Goal: Information Seeking & Learning: Learn about a topic

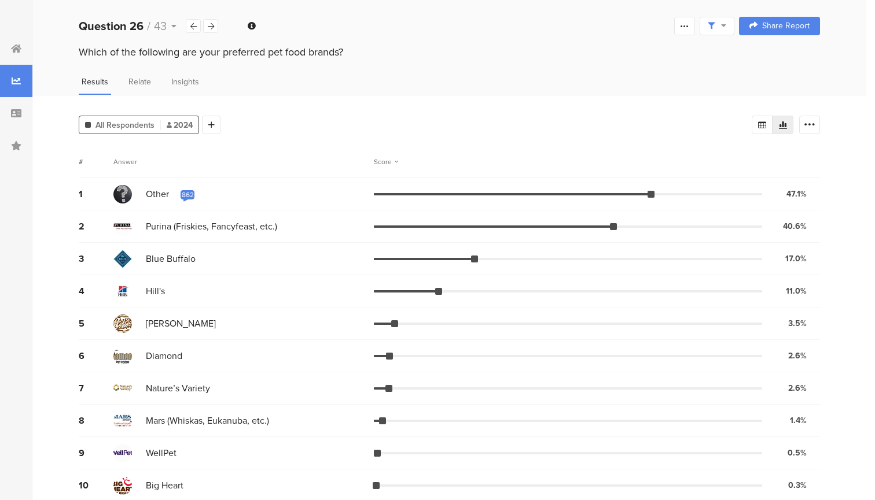
click at [300, 82] on div "Results Relate Insights" at bounding box center [449, 85] width 834 height 19
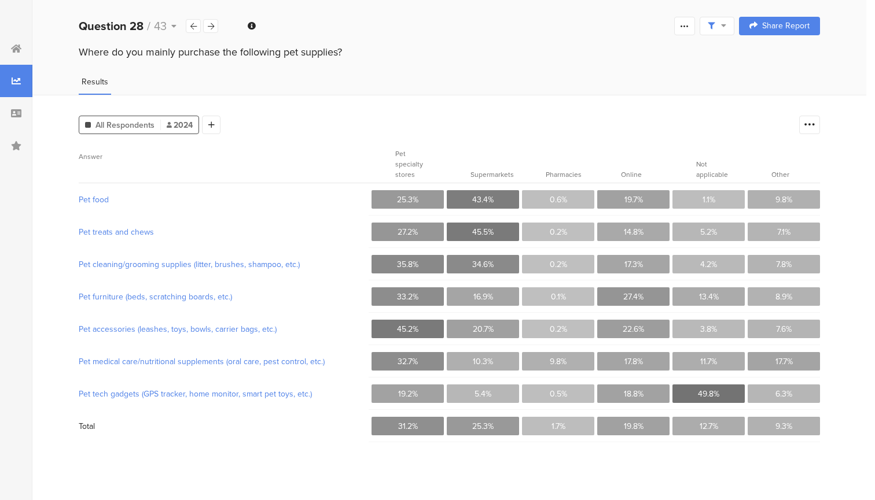
drag, startPoint x: 79, startPoint y: 53, endPoint x: 376, endPoint y: 50, distance: 297.3
click at [376, 50] on div "Where do you mainly purchase the following pet supplies?" at bounding box center [449, 52] width 741 height 15
copy div "Where do you mainly purchase the following pet supplies?"
click at [12, 48] on icon at bounding box center [16, 48] width 10 height 9
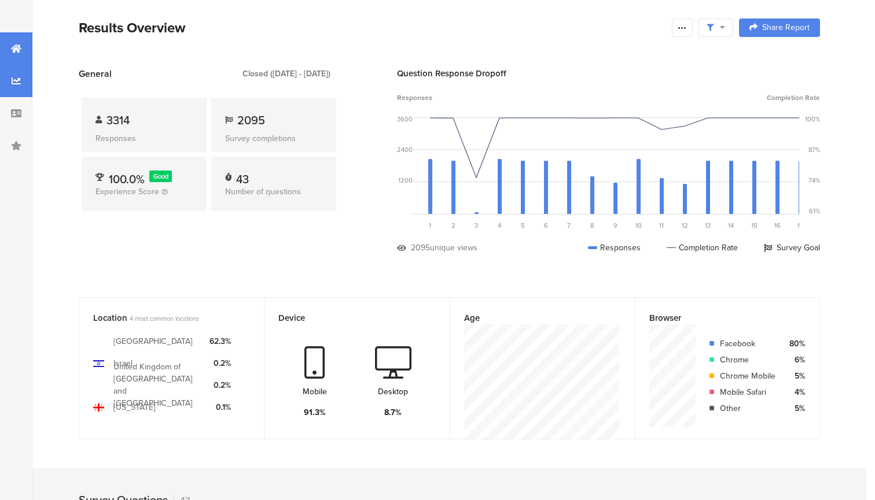
click at [13, 94] on div at bounding box center [16, 81] width 32 height 32
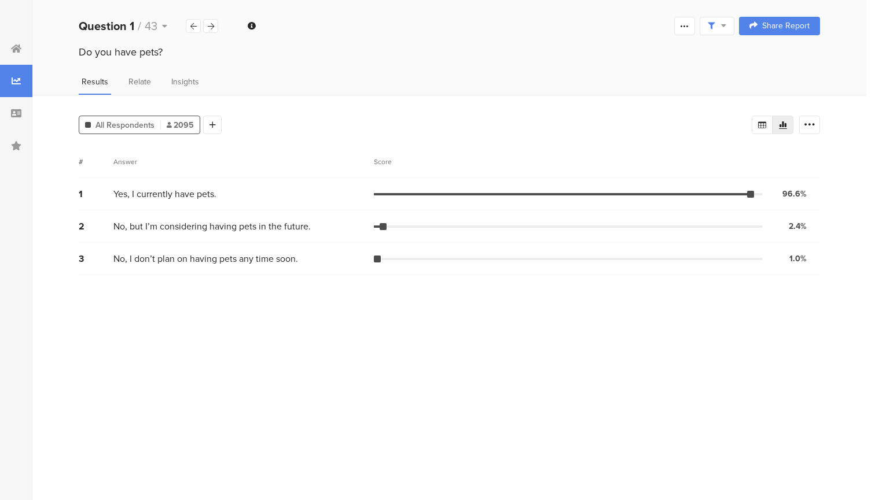
click at [16, 65] on div at bounding box center [16, 81] width 32 height 32
click at [17, 53] on icon at bounding box center [16, 48] width 10 height 9
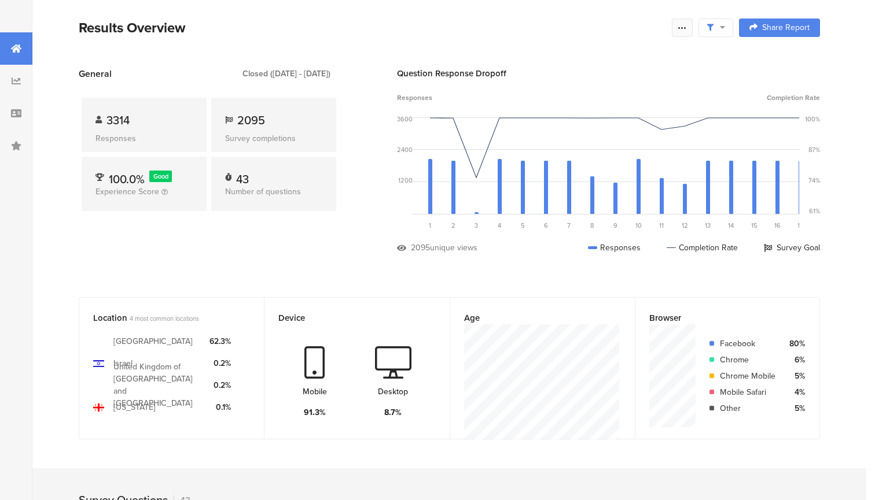
click at [678, 22] on div at bounding box center [682, 28] width 21 height 19
click at [21, 86] on div at bounding box center [16, 81] width 32 height 32
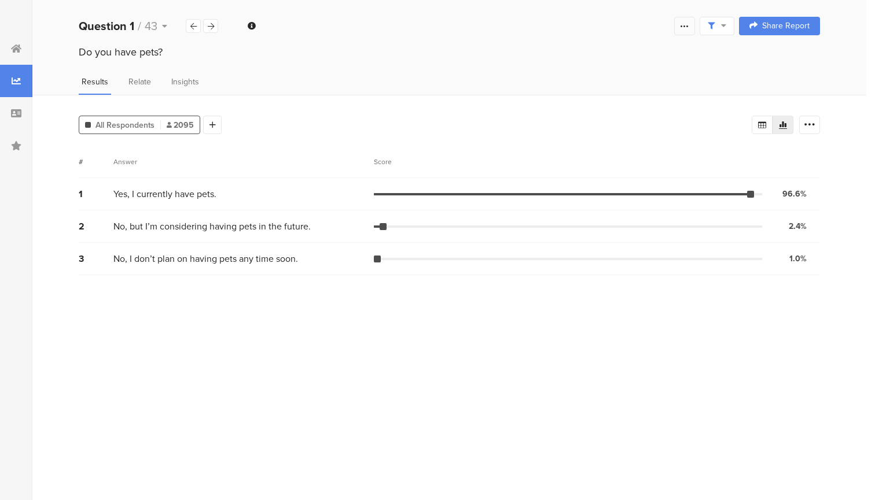
click at [681, 28] on icon at bounding box center [684, 25] width 9 height 9
click at [735, 23] on section "Complete Responses Only Edit Sample Share Report Share Cancel Share Report Shar…" at bounding box center [744, 26] width 150 height 19
click at [731, 23] on div at bounding box center [716, 26] width 35 height 19
click at [692, 94] on span "Edit Sample" at bounding box center [687, 90] width 42 height 12
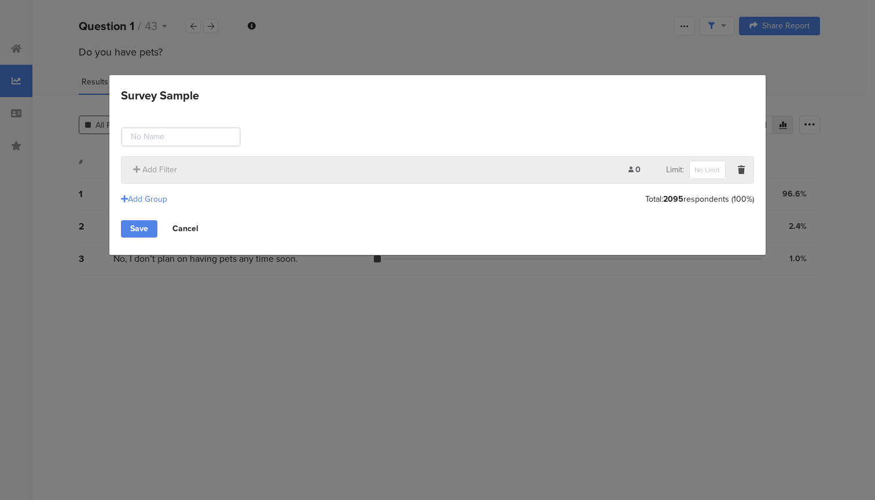
click at [195, 225] on link "Cancel" at bounding box center [185, 228] width 45 height 17
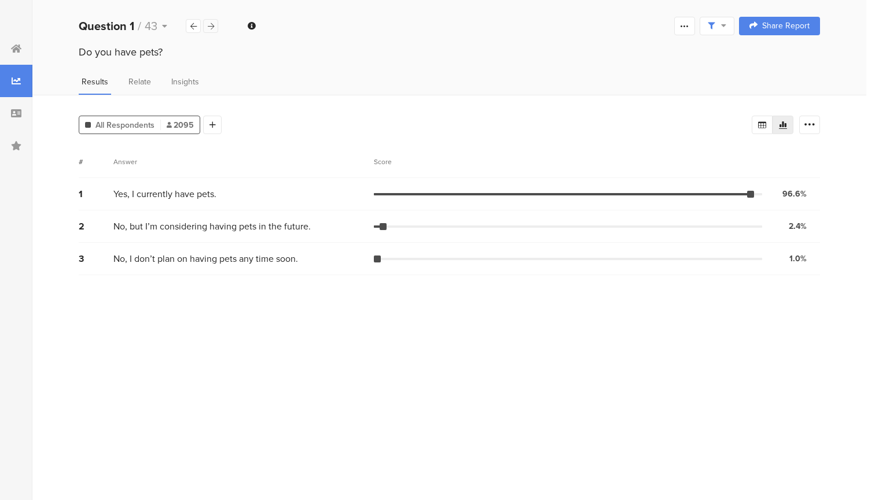
click at [211, 27] on icon at bounding box center [211, 27] width 6 height 8
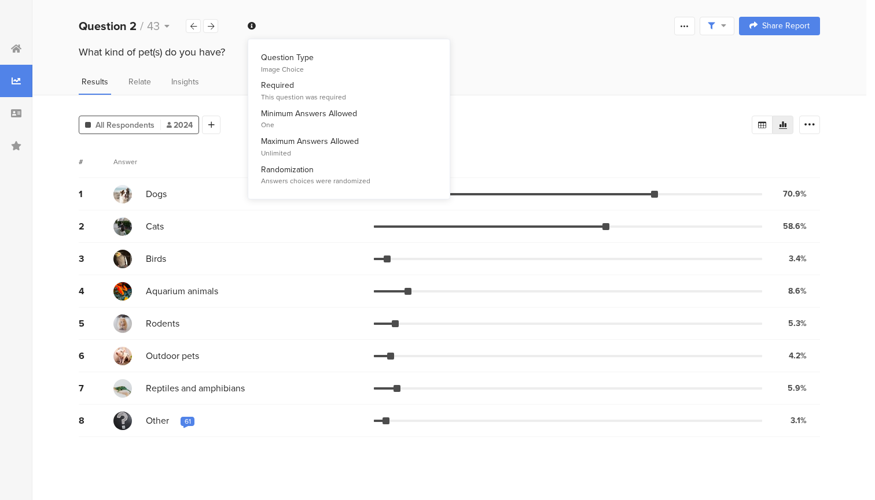
click at [253, 27] on icon at bounding box center [252, 26] width 8 height 8
click at [214, 28] on div at bounding box center [210, 26] width 15 height 14
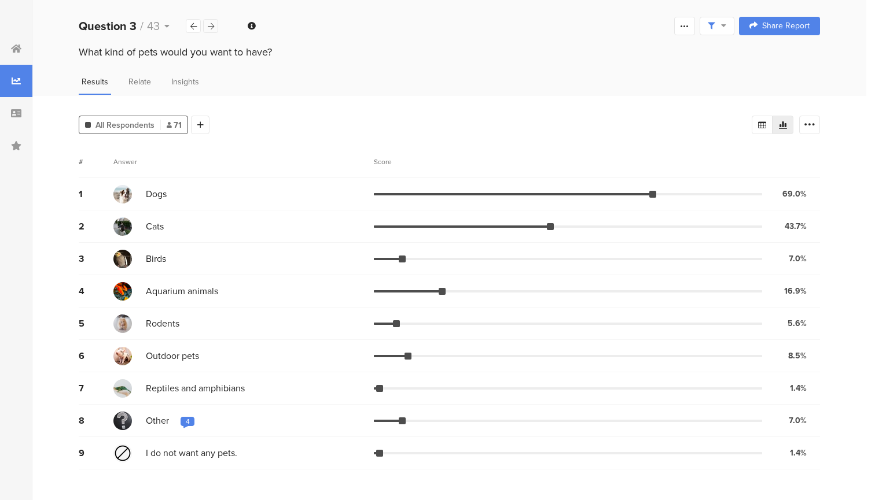
click at [214, 28] on div at bounding box center [210, 26] width 15 height 14
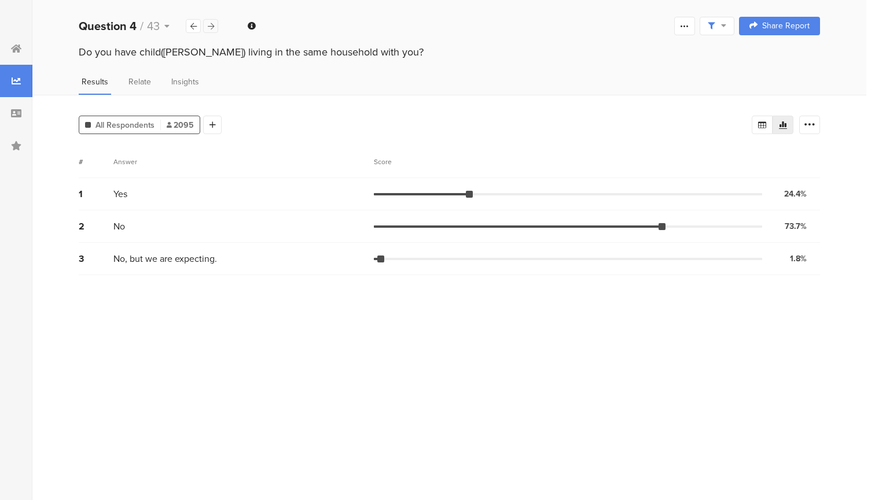
click at [214, 28] on div at bounding box center [210, 26] width 15 height 14
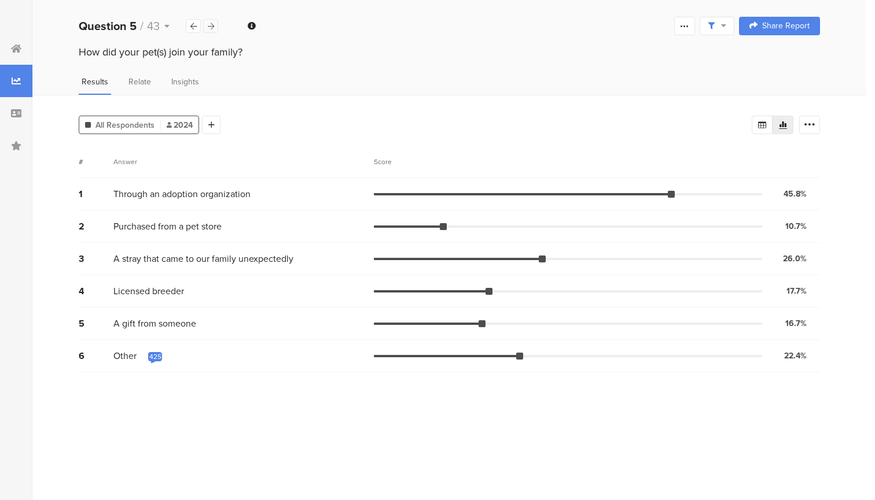
click at [214, 28] on div at bounding box center [210, 26] width 15 height 14
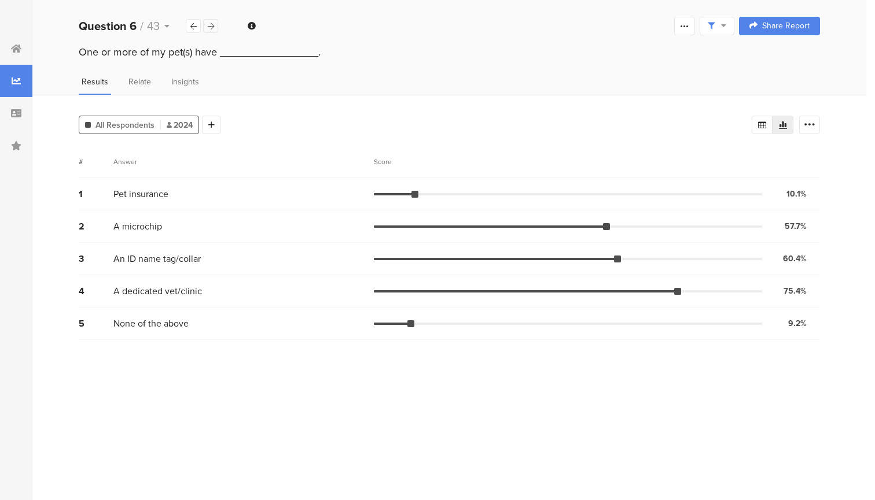
click at [214, 28] on div at bounding box center [210, 26] width 15 height 14
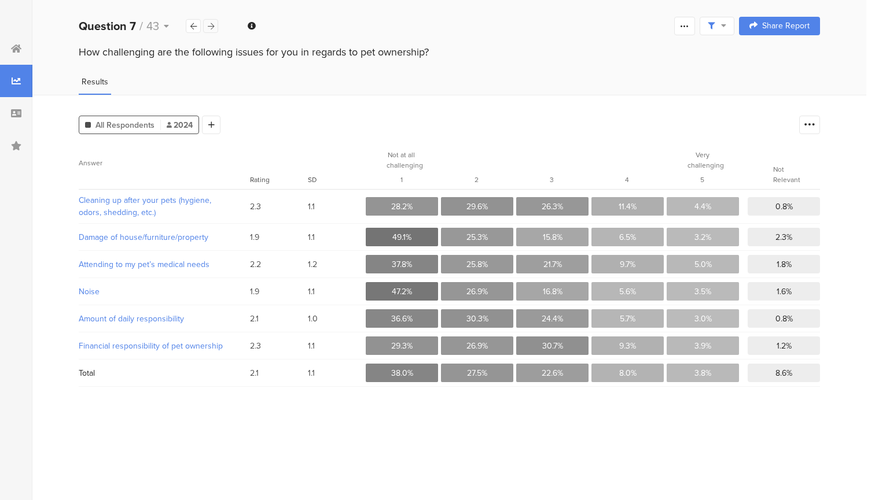
click at [214, 28] on div at bounding box center [210, 26] width 15 height 14
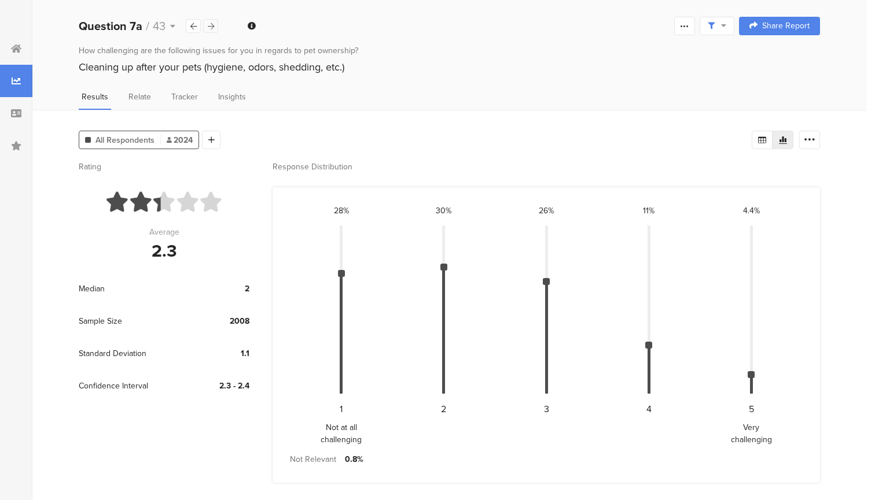
click at [214, 28] on div at bounding box center [210, 26] width 15 height 14
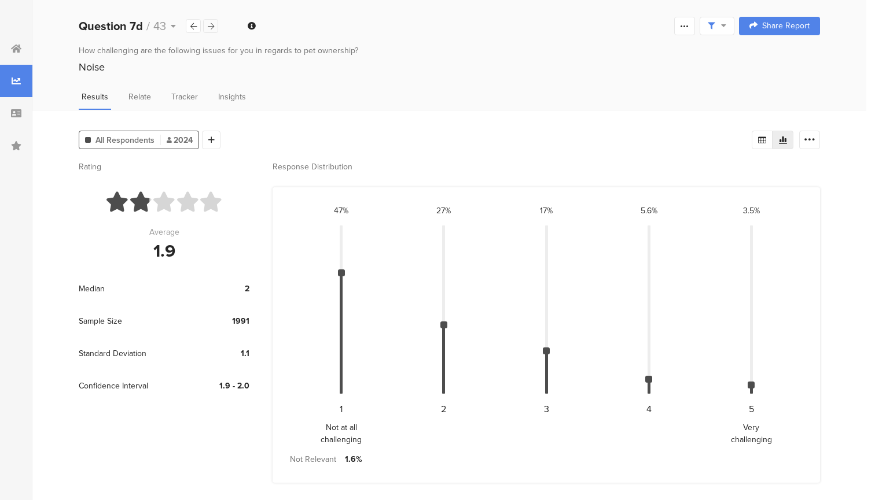
click at [214, 28] on div at bounding box center [210, 26] width 15 height 14
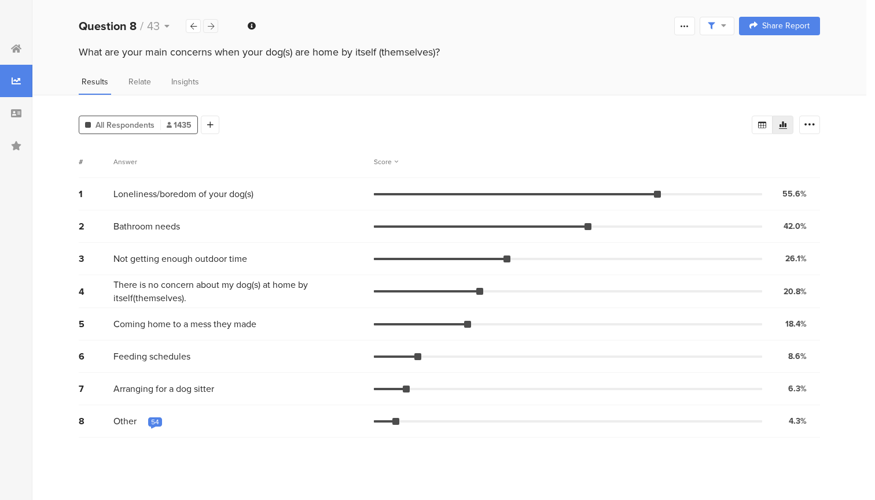
click at [214, 28] on div at bounding box center [210, 26] width 15 height 14
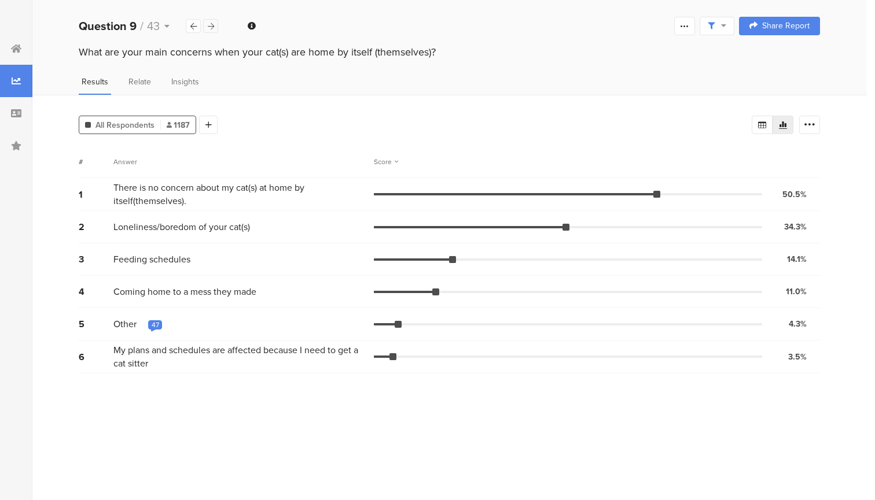
click at [214, 28] on div at bounding box center [210, 26] width 15 height 14
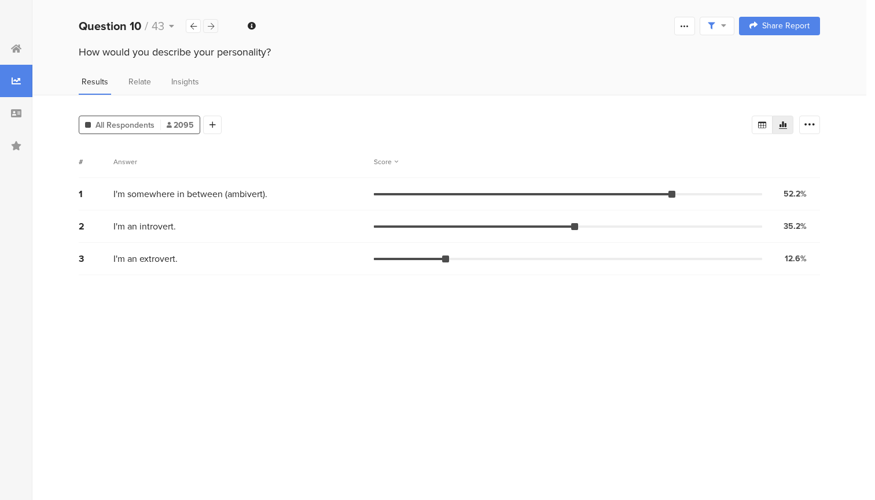
click at [214, 28] on div at bounding box center [210, 26] width 15 height 14
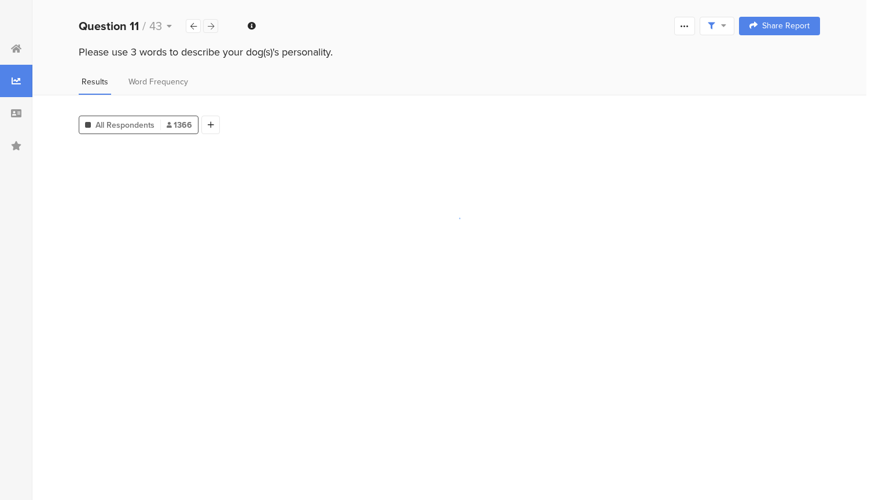
click at [214, 28] on div at bounding box center [210, 26] width 15 height 14
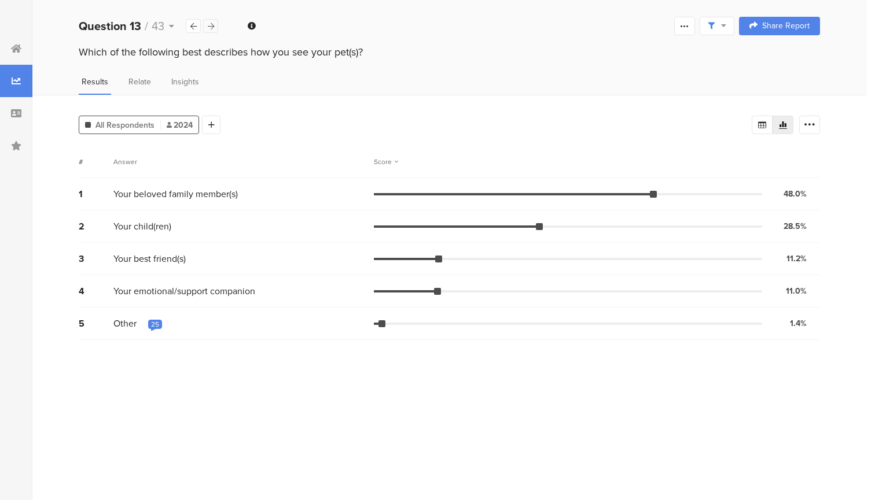
click at [214, 28] on div at bounding box center [210, 26] width 15 height 14
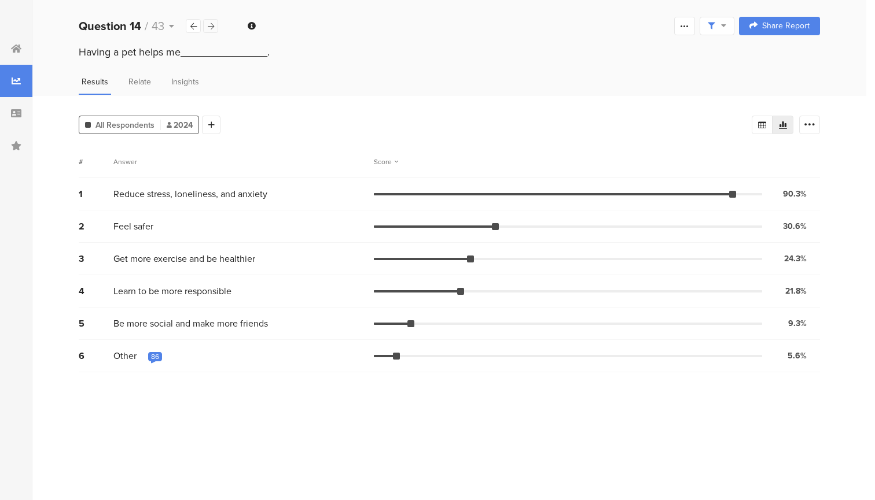
click at [214, 28] on div at bounding box center [210, 26] width 15 height 14
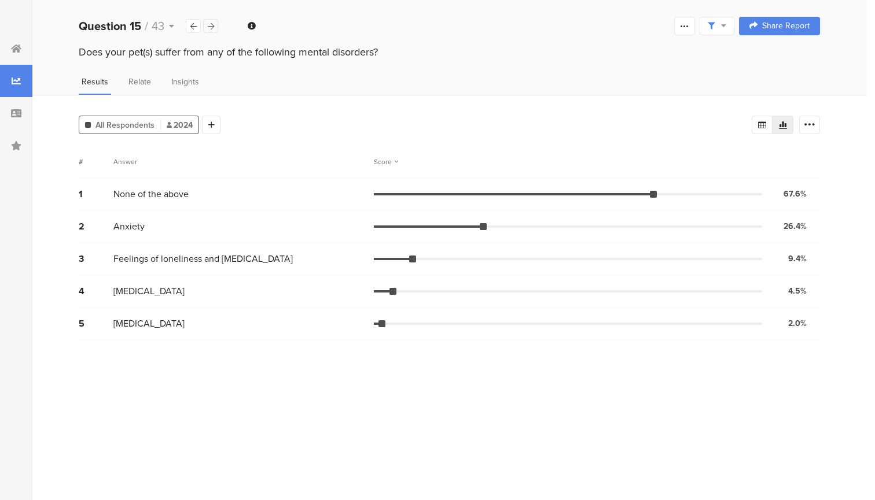
click at [214, 28] on div at bounding box center [210, 26] width 15 height 14
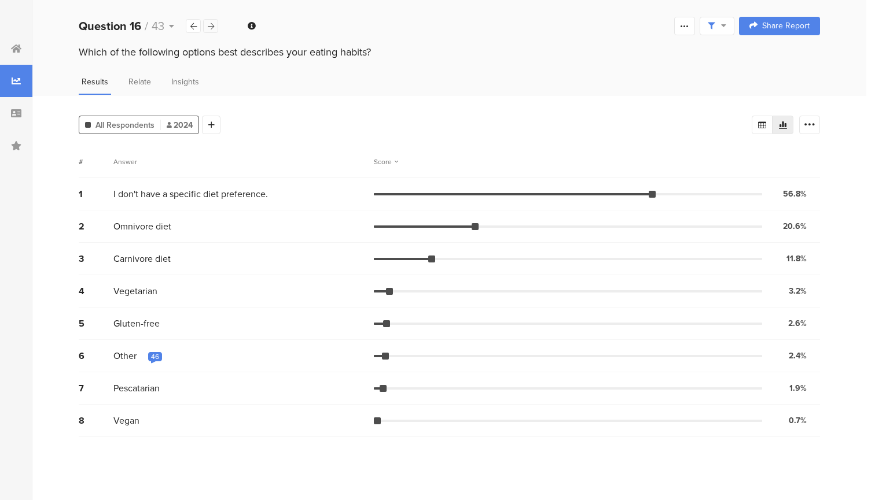
click at [214, 28] on div at bounding box center [210, 26] width 15 height 14
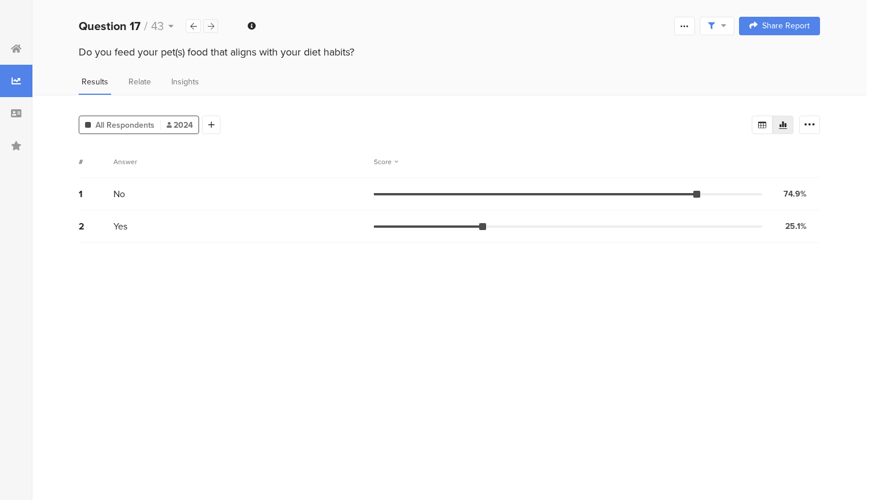
click at [214, 28] on div at bounding box center [210, 26] width 15 height 14
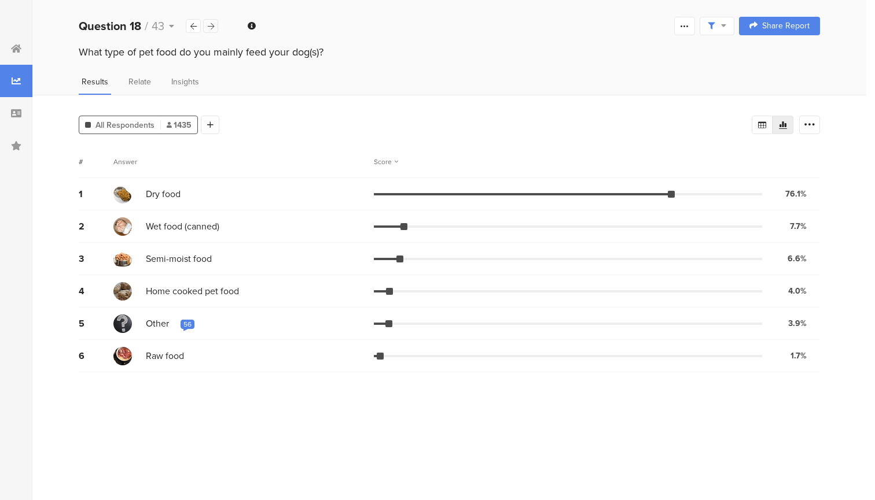
click at [214, 28] on div at bounding box center [210, 26] width 15 height 14
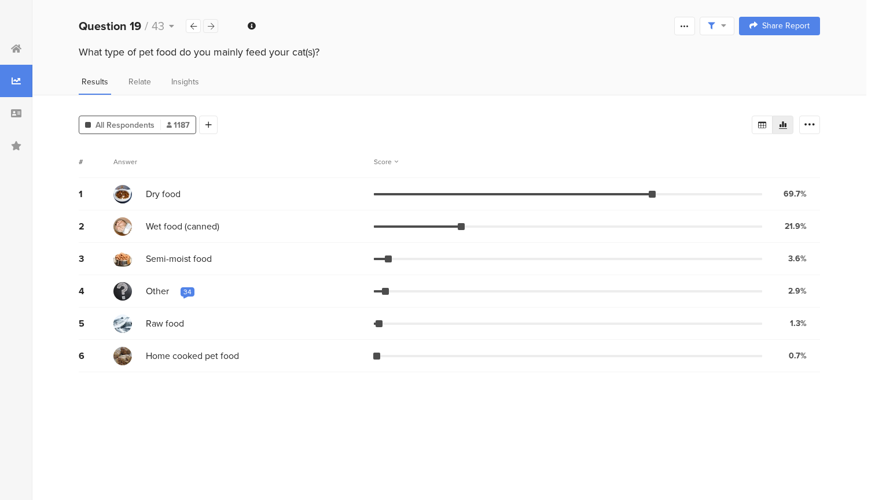
click at [214, 28] on div at bounding box center [210, 26] width 15 height 14
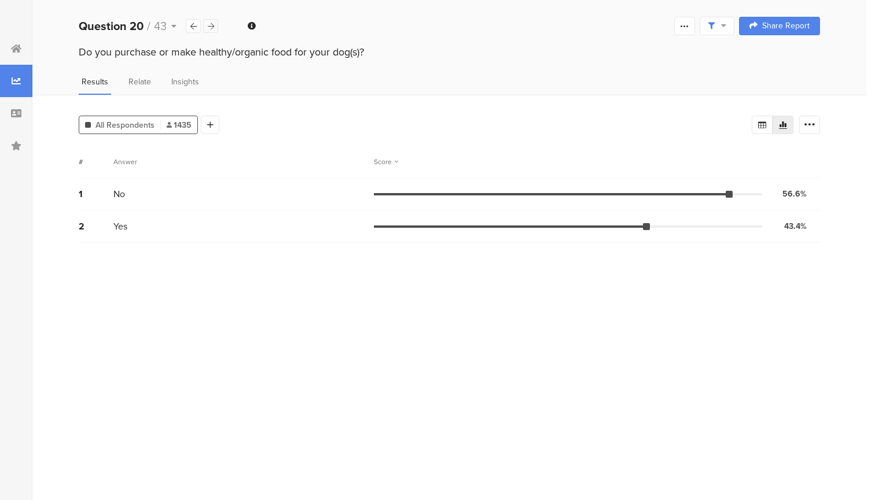
click at [214, 28] on div at bounding box center [210, 26] width 15 height 14
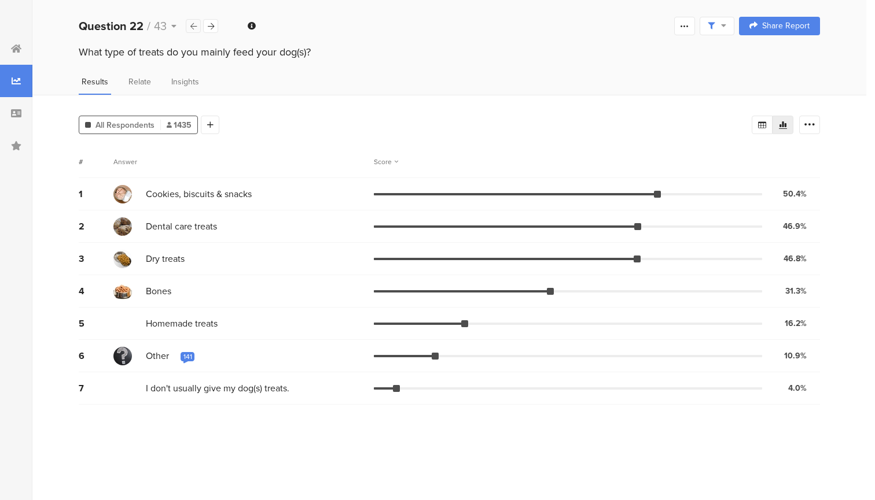
click at [190, 30] on div at bounding box center [193, 26] width 15 height 14
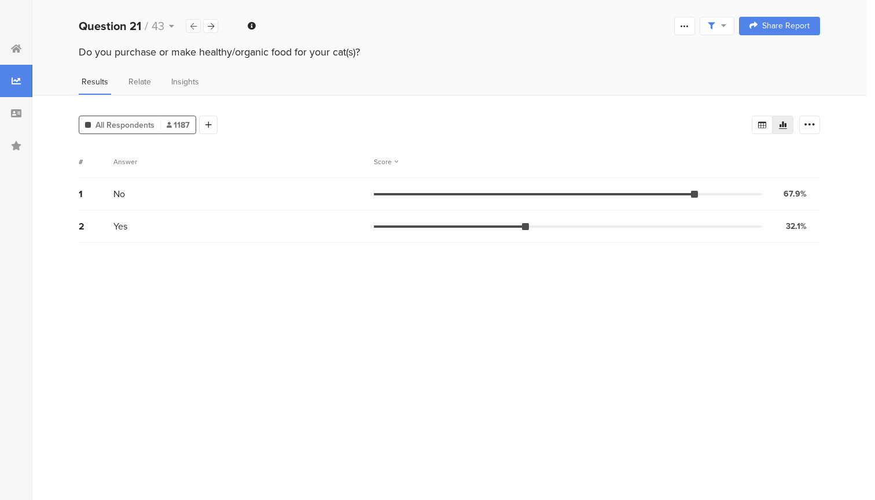
click at [190, 30] on div at bounding box center [193, 26] width 15 height 14
click at [208, 27] on icon at bounding box center [211, 27] width 6 height 8
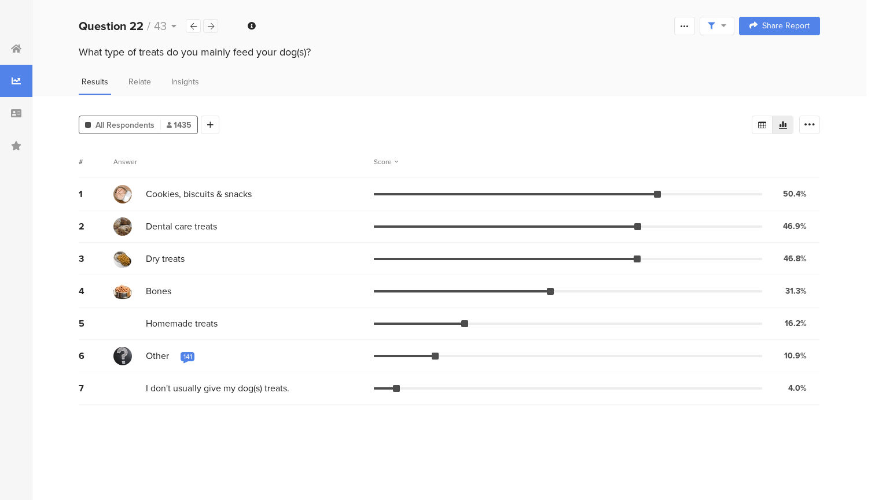
click at [208, 27] on icon at bounding box center [211, 27] width 6 height 8
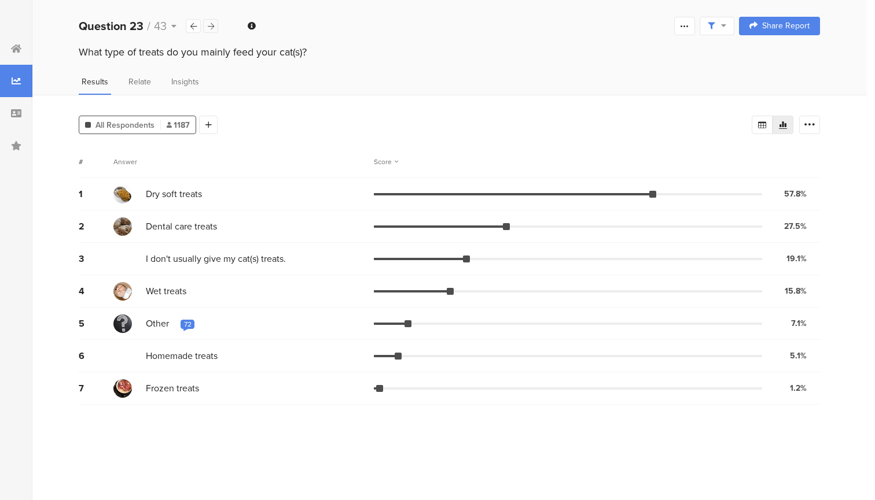
click at [208, 27] on icon at bounding box center [211, 27] width 6 height 8
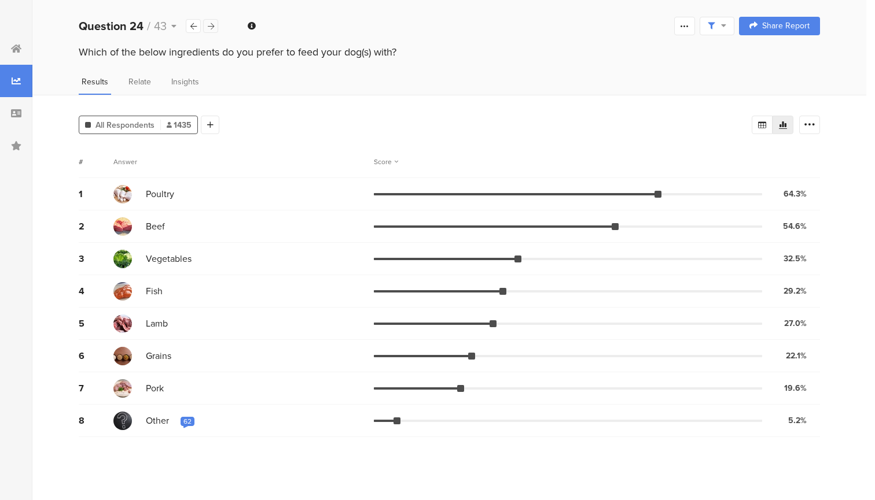
click at [208, 27] on icon at bounding box center [211, 27] width 6 height 8
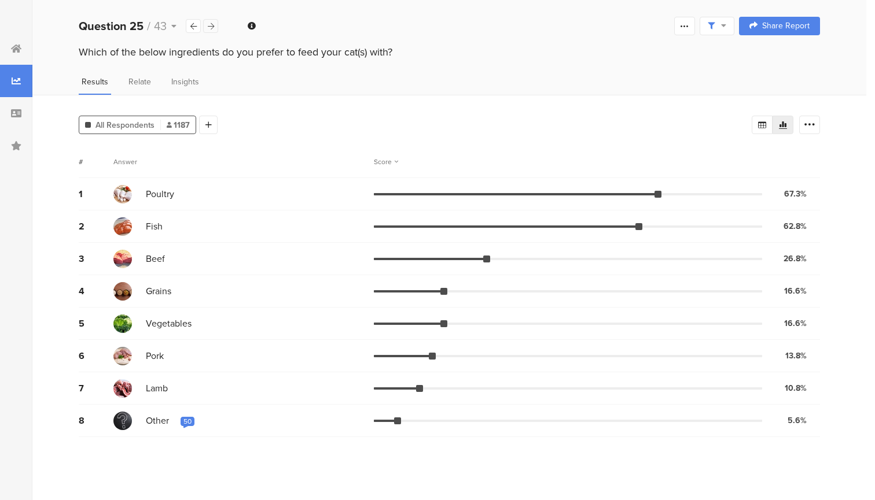
click at [208, 27] on icon at bounding box center [211, 27] width 6 height 8
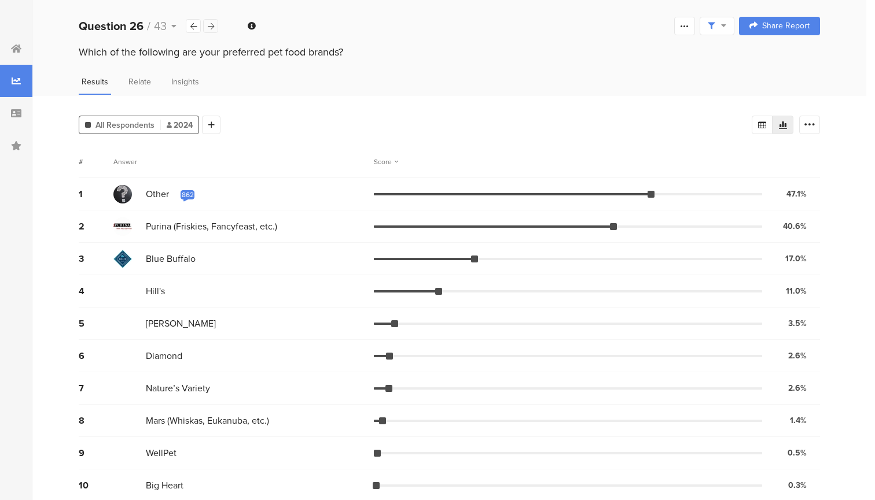
click at [208, 27] on icon at bounding box center [211, 27] width 6 height 8
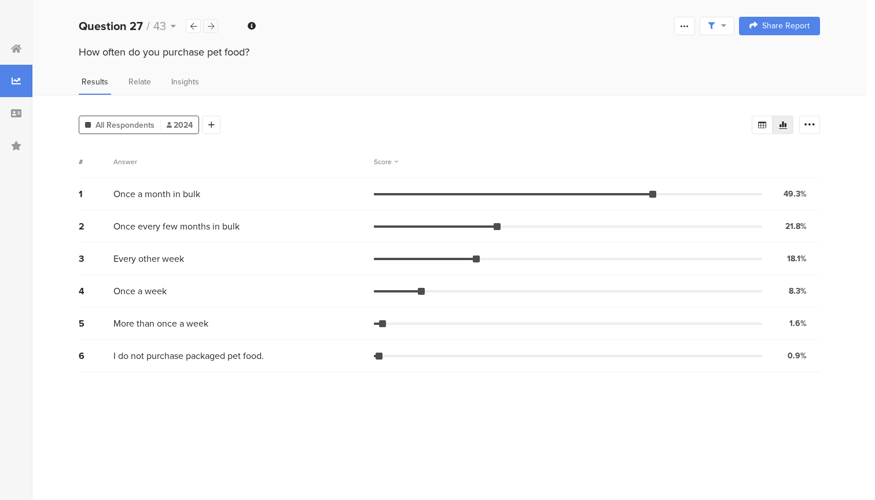
click at [208, 27] on icon at bounding box center [211, 27] width 6 height 8
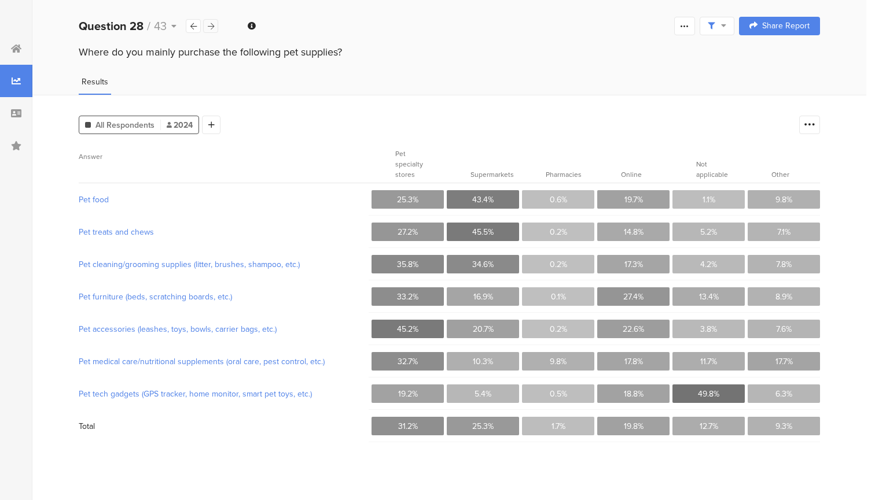
click at [208, 27] on icon at bounding box center [211, 27] width 6 height 8
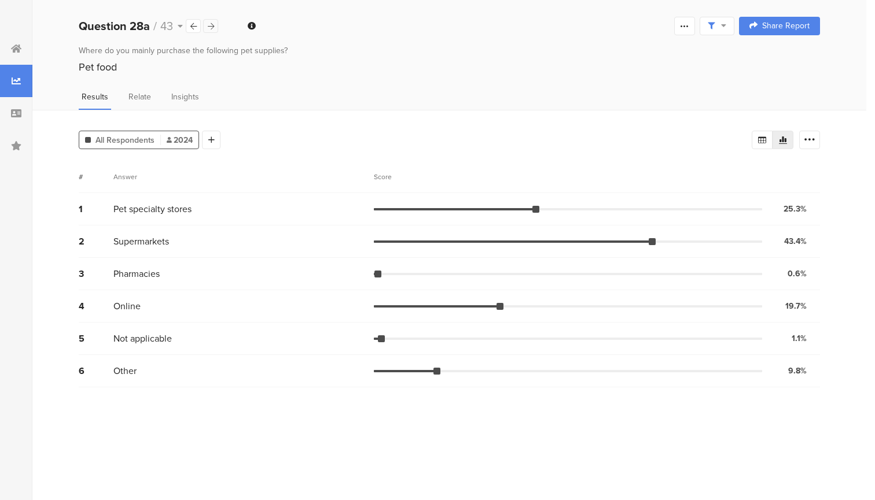
click at [208, 27] on icon at bounding box center [211, 27] width 6 height 8
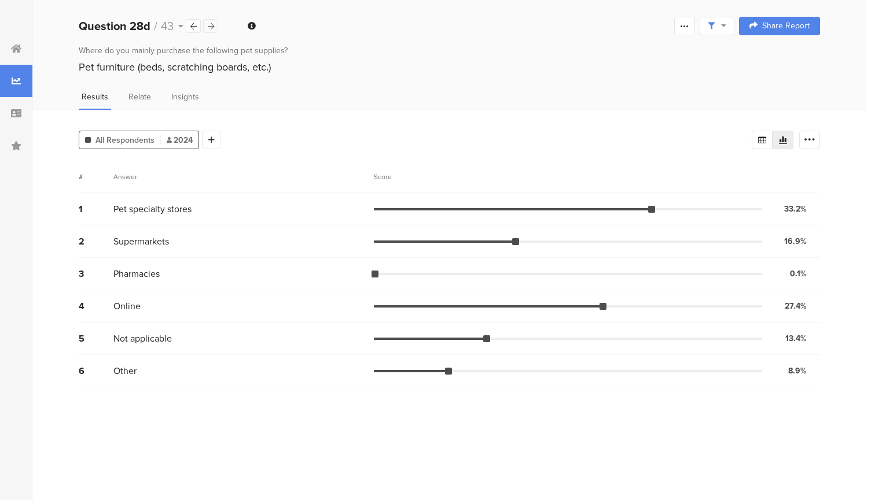
click at [208, 27] on icon at bounding box center [211, 27] width 6 height 8
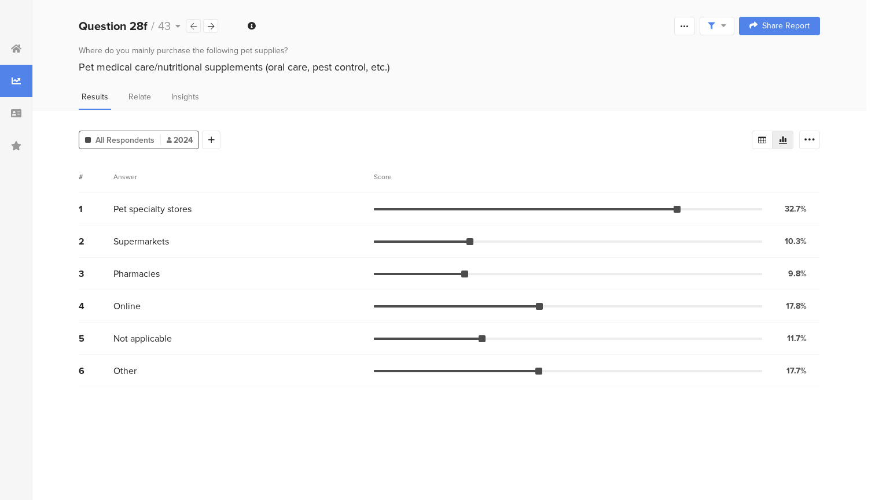
click at [189, 28] on div at bounding box center [193, 26] width 15 height 14
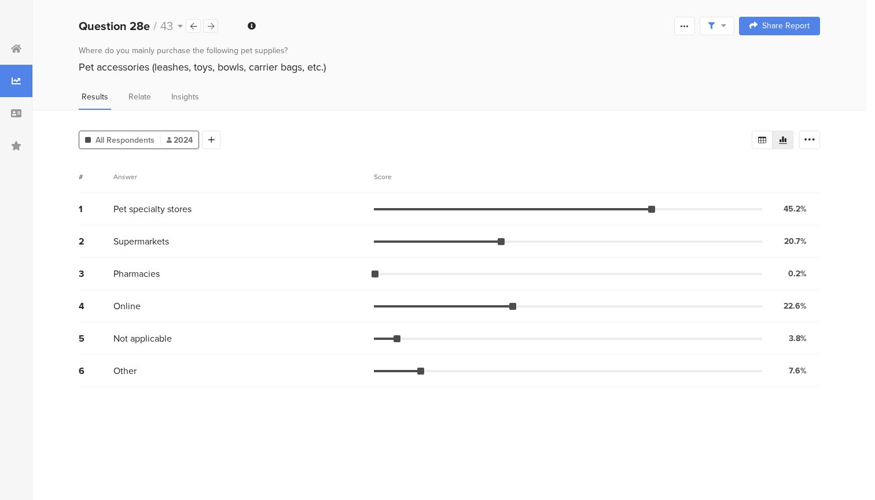
click at [203, 26] on div at bounding box center [210, 26] width 15 height 14
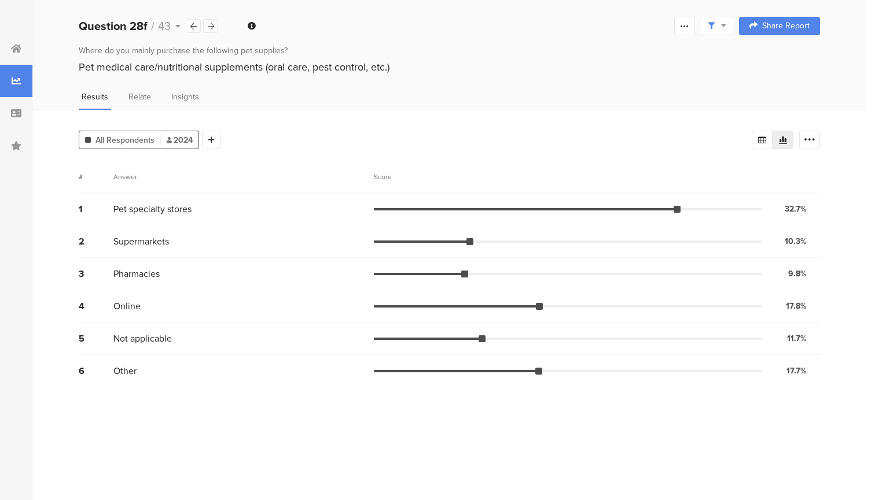
click at [203, 26] on div at bounding box center [210, 26] width 15 height 14
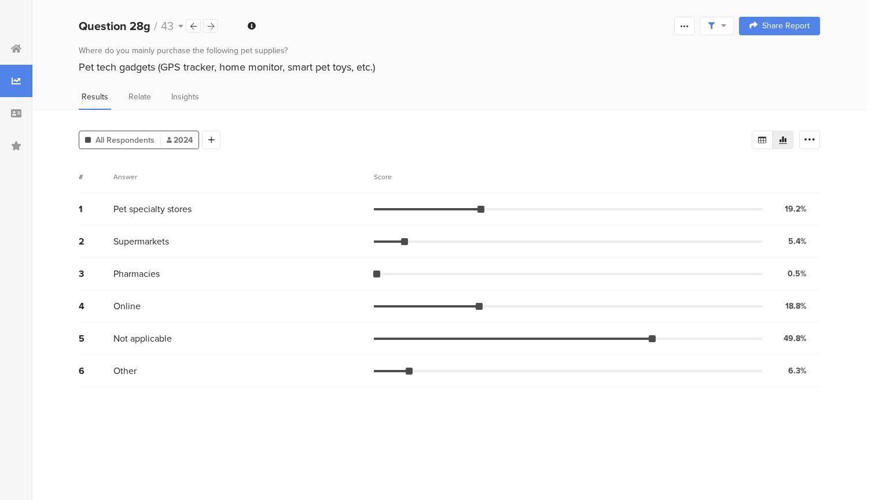
click at [203, 26] on div at bounding box center [210, 26] width 15 height 14
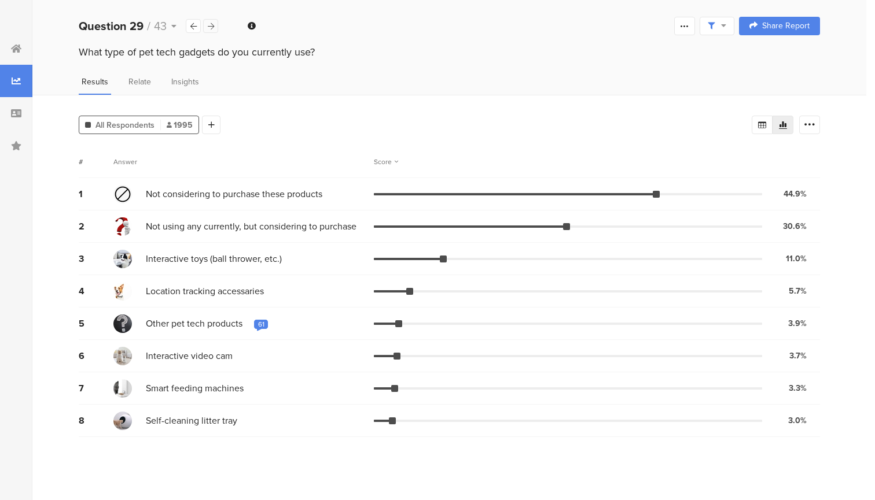
click at [203, 26] on div at bounding box center [210, 26] width 15 height 14
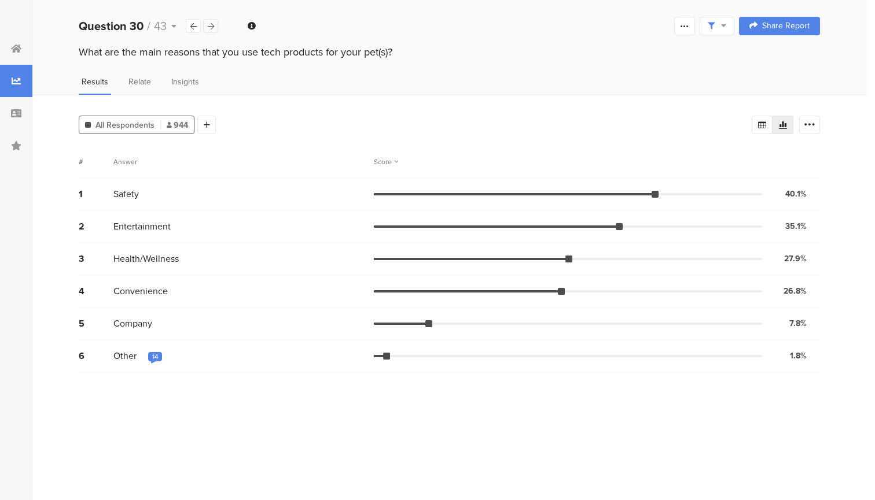
click at [203, 26] on div at bounding box center [210, 26] width 15 height 14
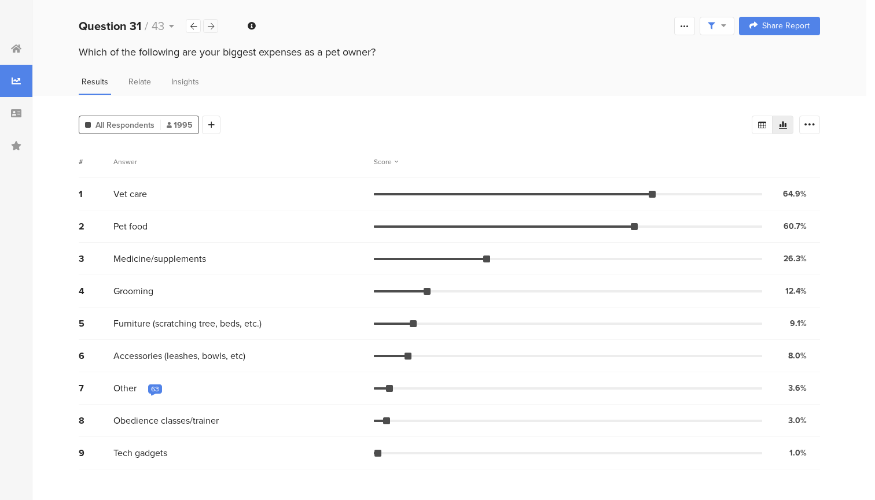
click at [203, 26] on div at bounding box center [210, 26] width 15 height 14
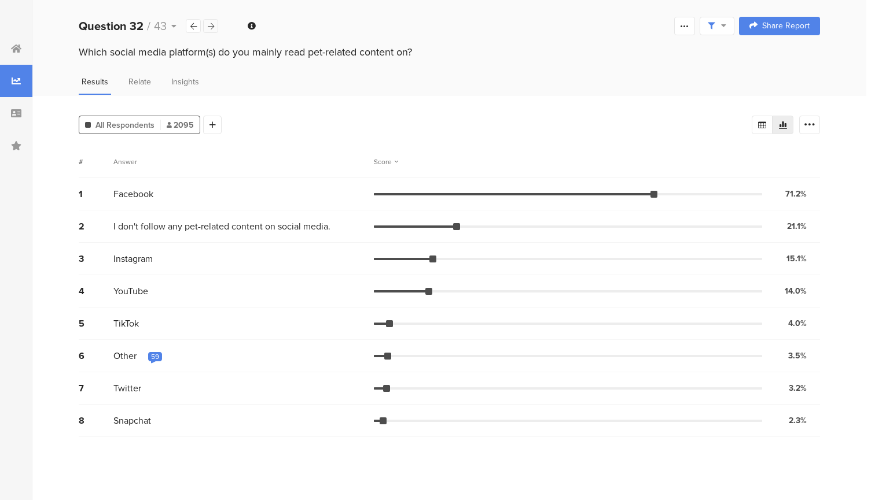
click at [203, 26] on div at bounding box center [210, 26] width 15 height 14
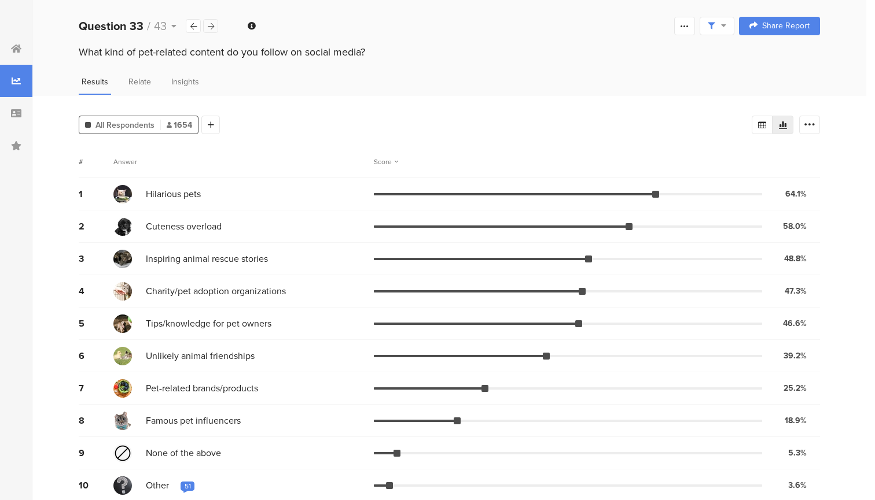
click at [203, 26] on div at bounding box center [210, 26] width 15 height 14
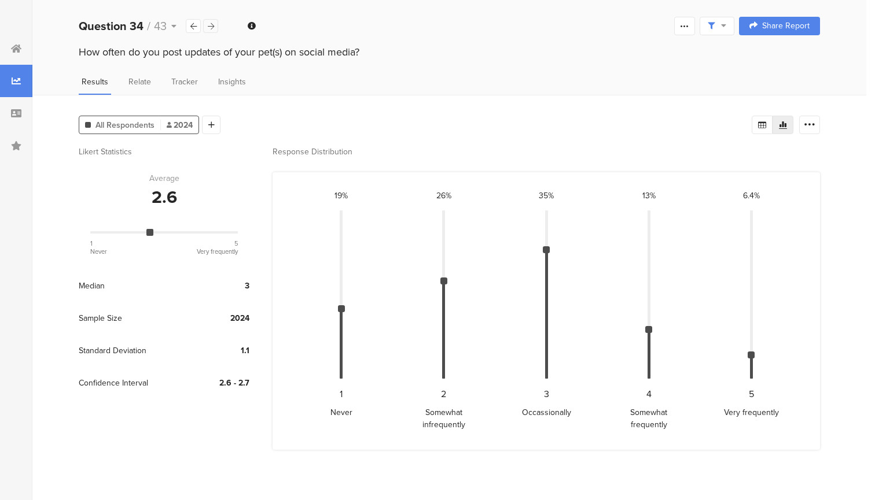
click at [203, 26] on div at bounding box center [210, 26] width 15 height 14
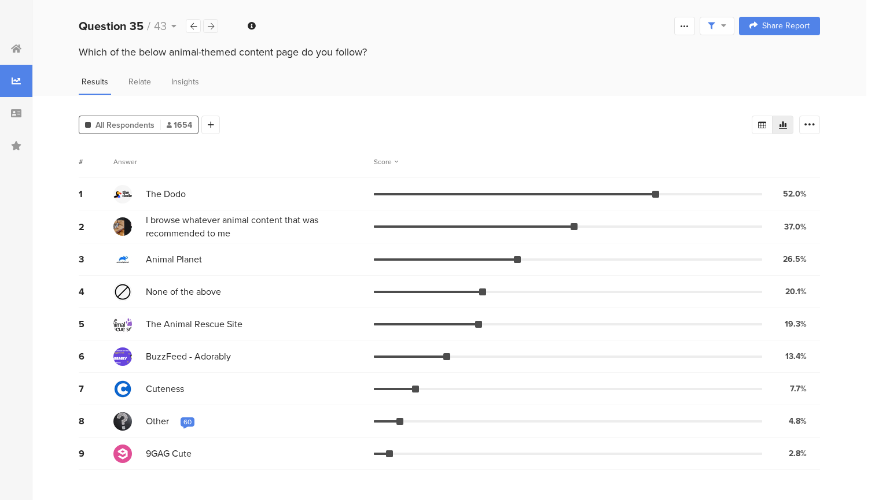
click at [203, 25] on div at bounding box center [210, 26] width 15 height 14
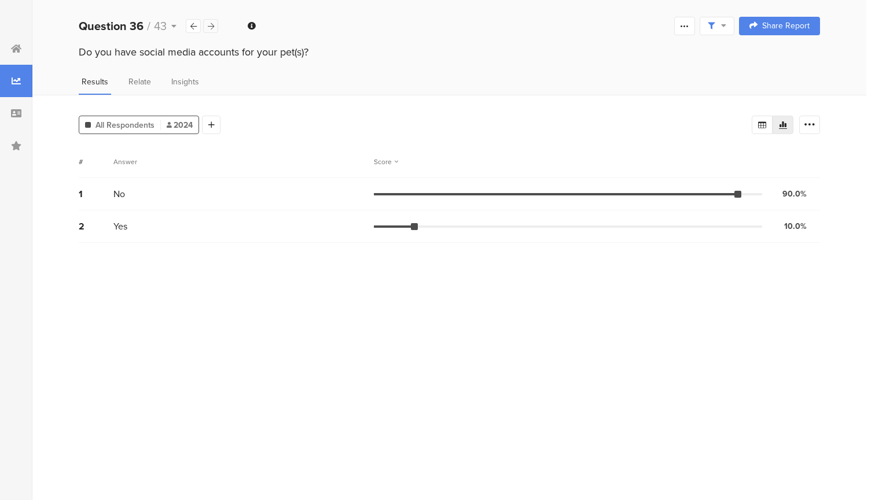
click at [204, 26] on div at bounding box center [210, 26] width 15 height 14
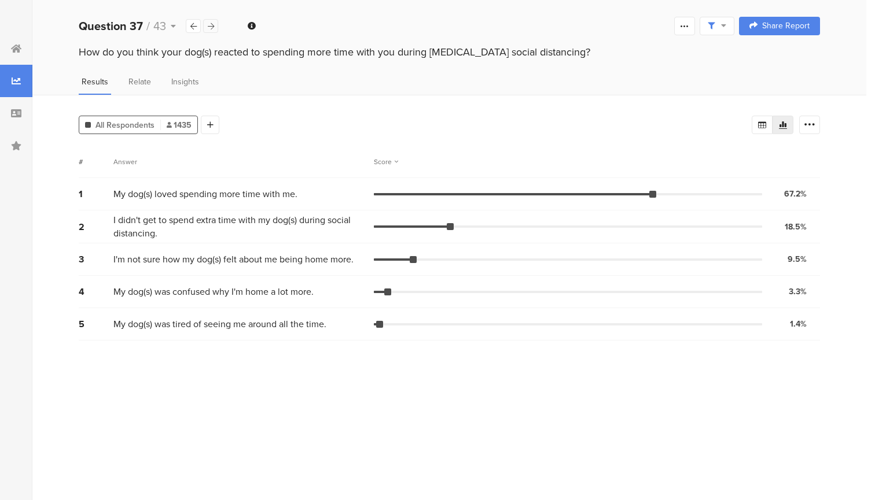
click at [203, 26] on div at bounding box center [210, 26] width 15 height 14
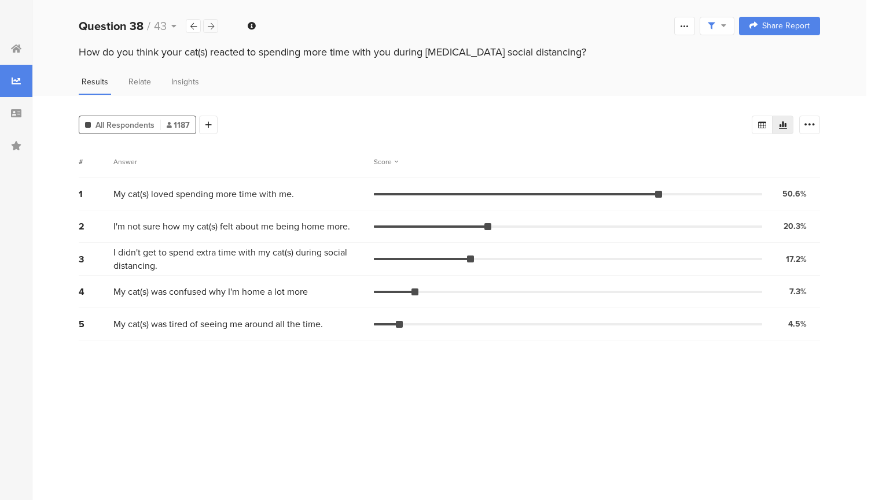
click at [203, 26] on div at bounding box center [210, 26] width 15 height 14
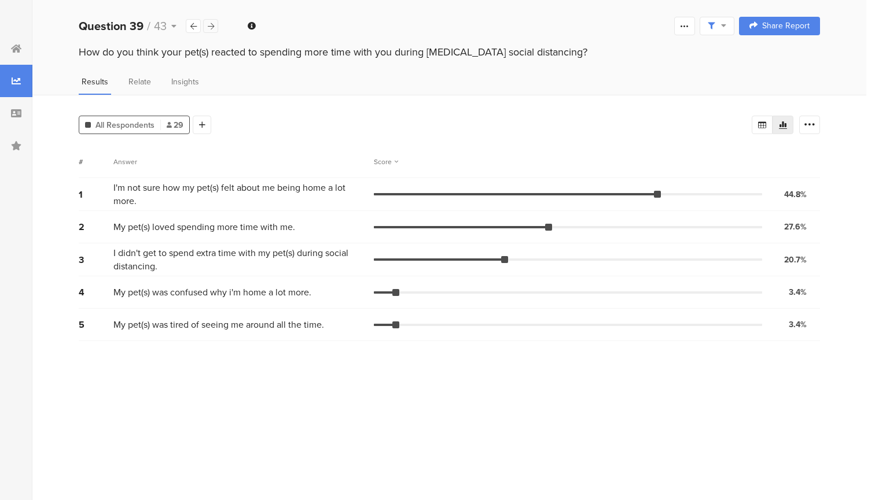
click at [203, 26] on div at bounding box center [210, 26] width 15 height 14
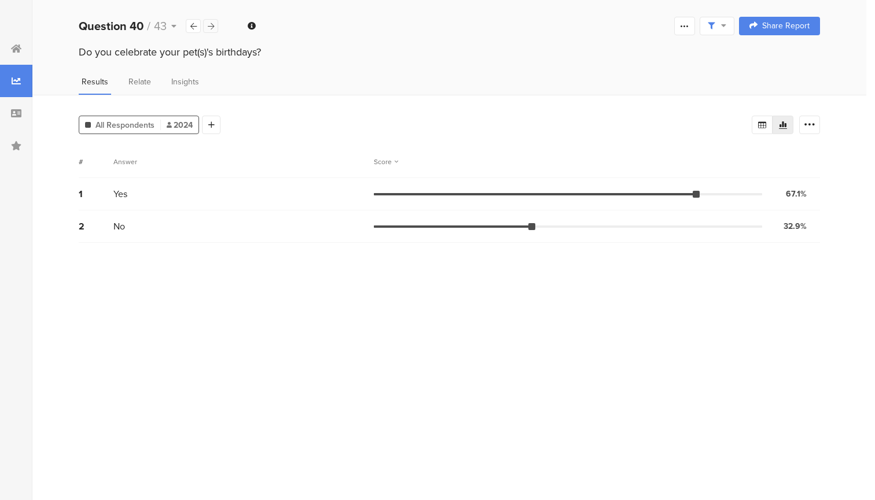
click at [203, 26] on div at bounding box center [210, 26] width 15 height 14
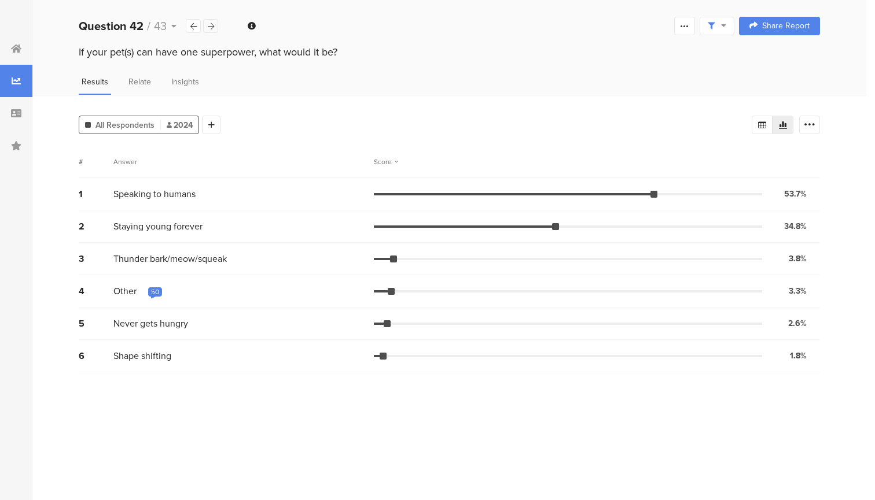
click at [203, 26] on div at bounding box center [210, 26] width 15 height 14
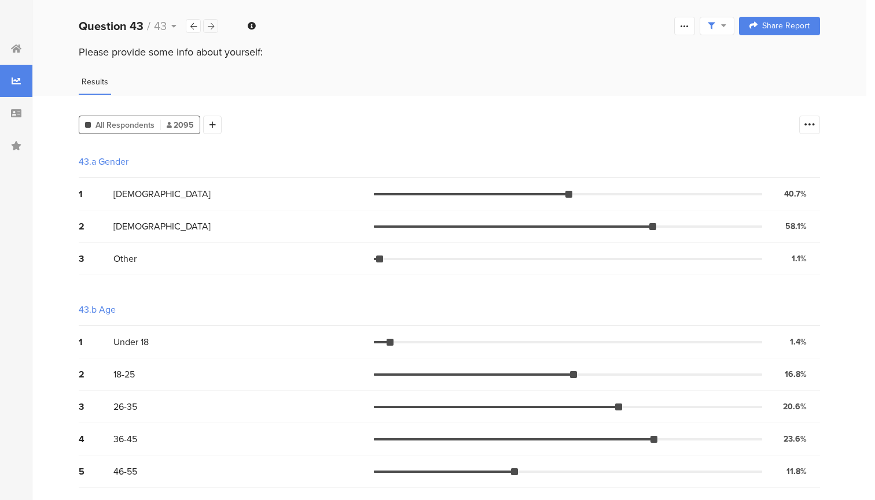
click at [203, 26] on div at bounding box center [210, 26] width 15 height 14
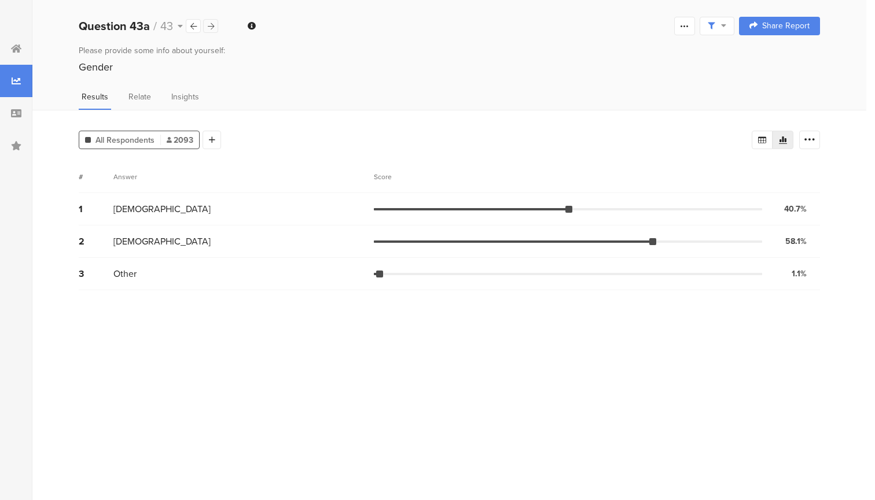
click at [203, 26] on div at bounding box center [210, 26] width 15 height 14
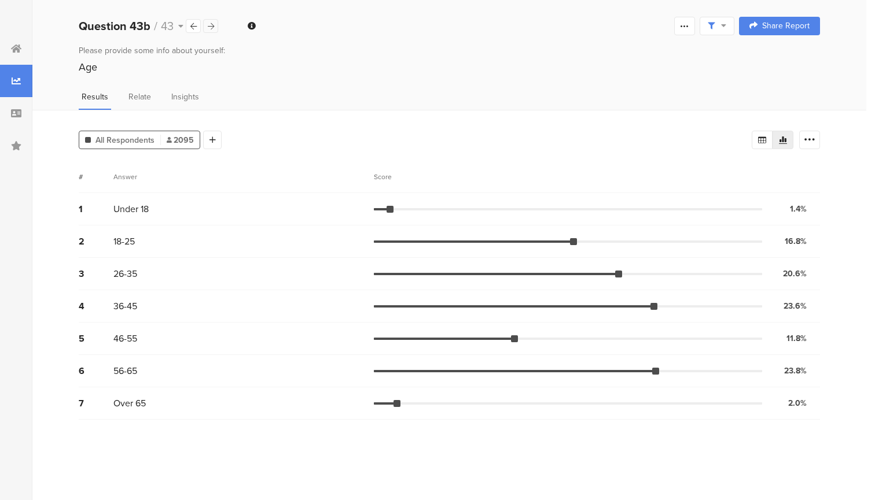
click at [203, 26] on div at bounding box center [210, 26] width 15 height 14
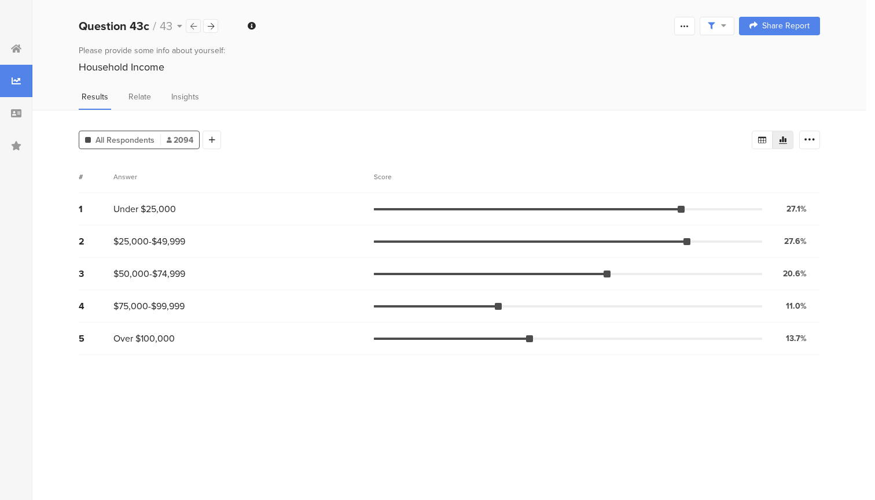
click at [191, 26] on icon at bounding box center [193, 27] width 6 height 8
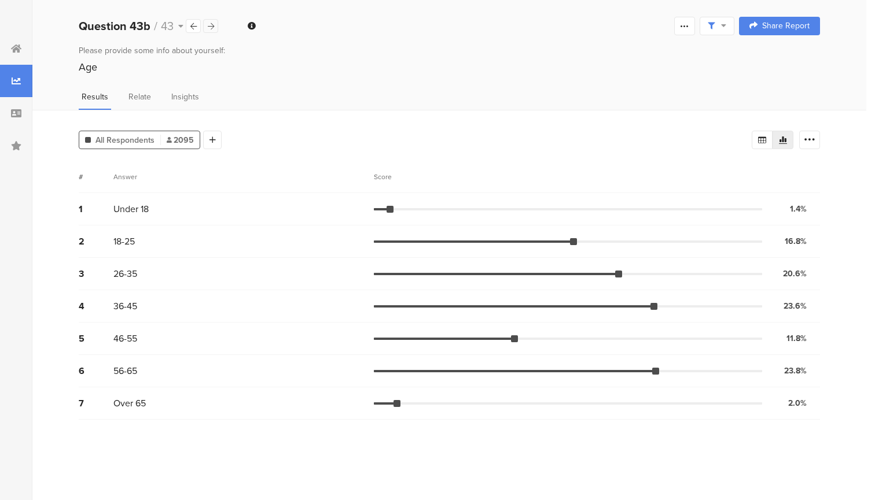
click at [209, 29] on icon at bounding box center [211, 27] width 6 height 8
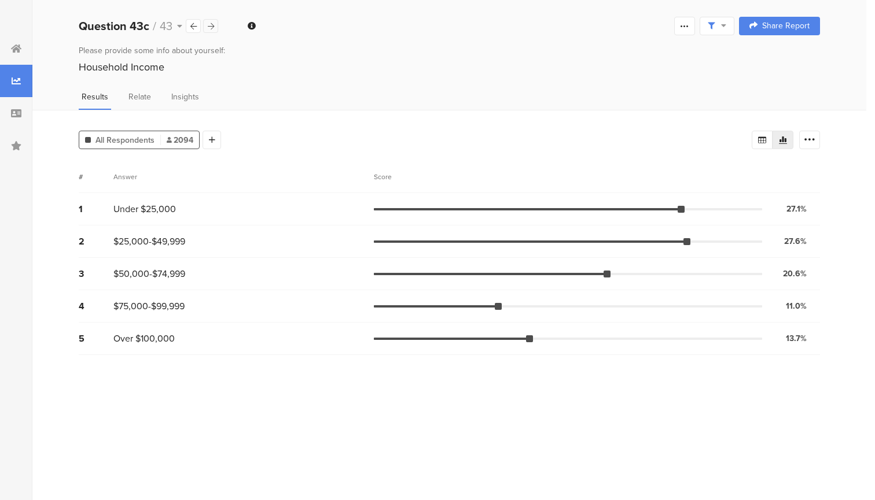
click at [209, 29] on icon at bounding box center [211, 27] width 6 height 8
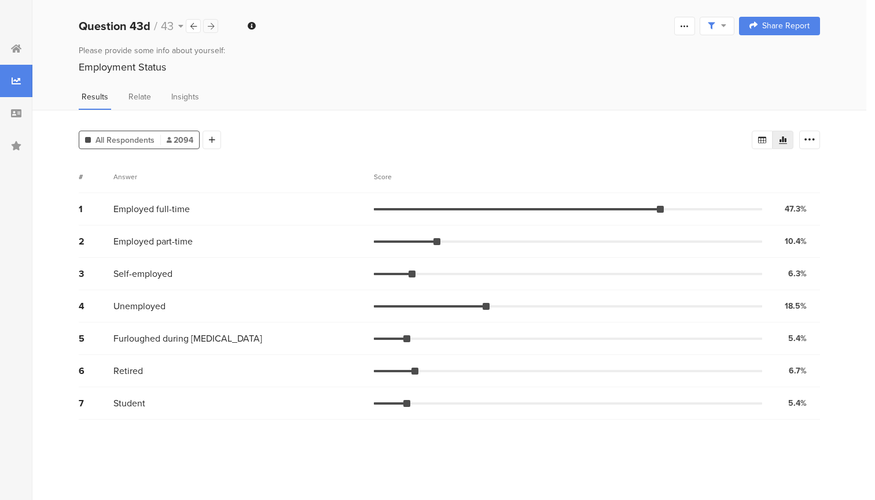
click at [209, 29] on icon at bounding box center [211, 27] width 6 height 8
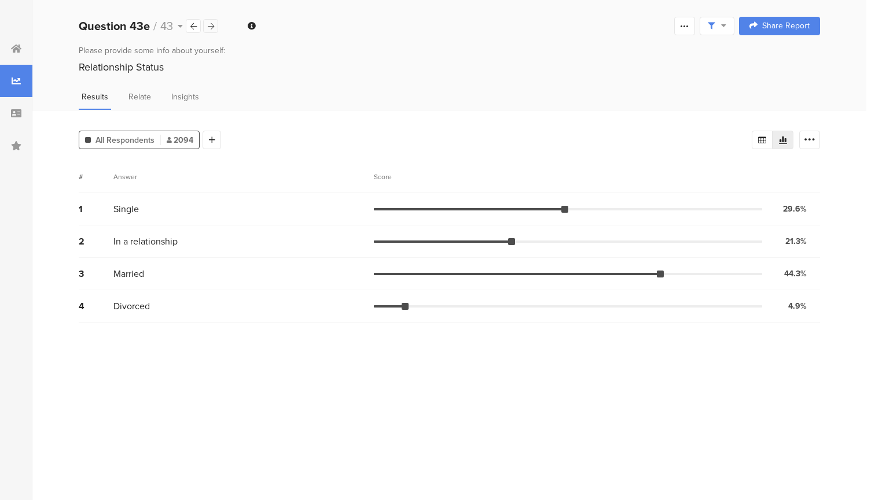
click at [209, 29] on icon at bounding box center [211, 27] width 6 height 8
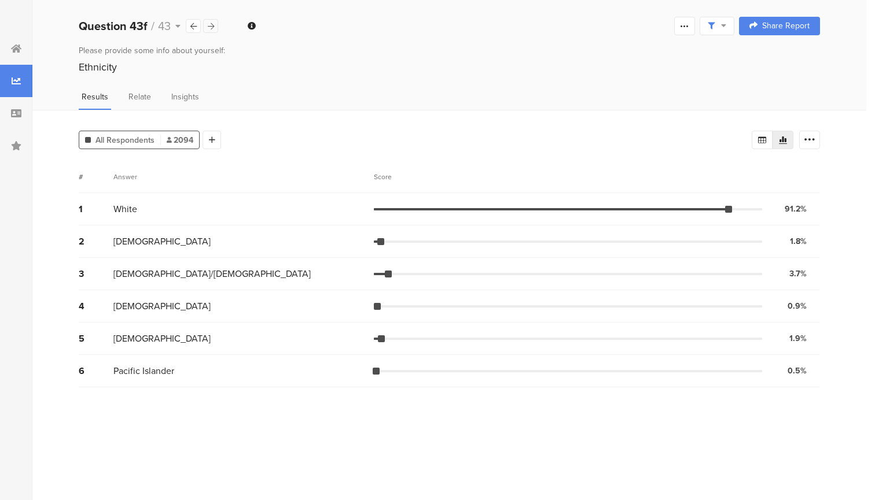
click at [209, 29] on icon at bounding box center [211, 27] width 6 height 8
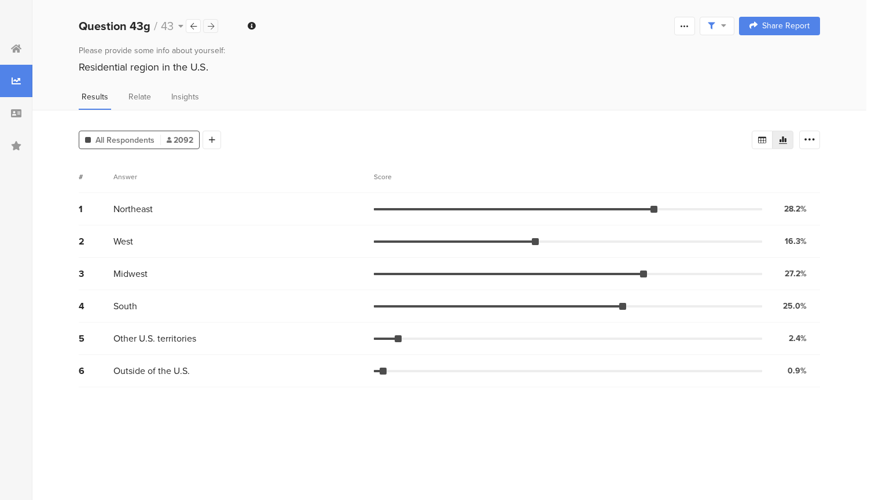
click at [209, 29] on icon at bounding box center [211, 27] width 6 height 8
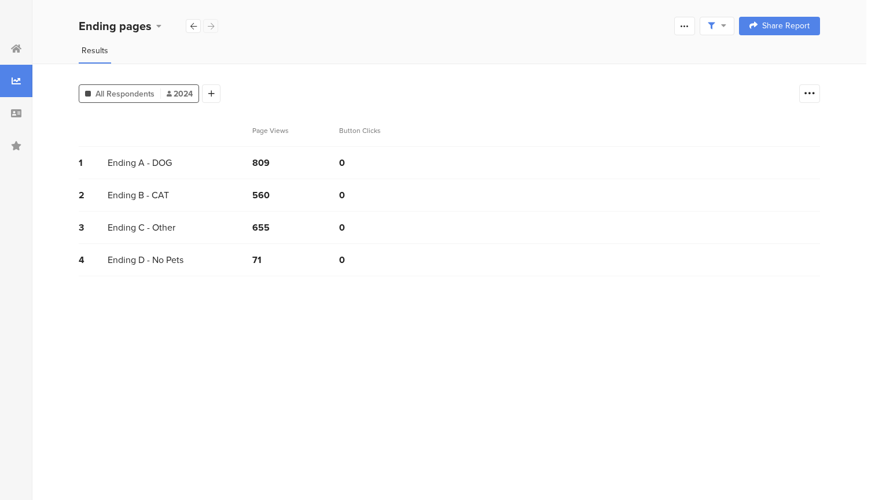
click at [209, 29] on div "Ending pages" at bounding box center [149, 25] width 140 height 17
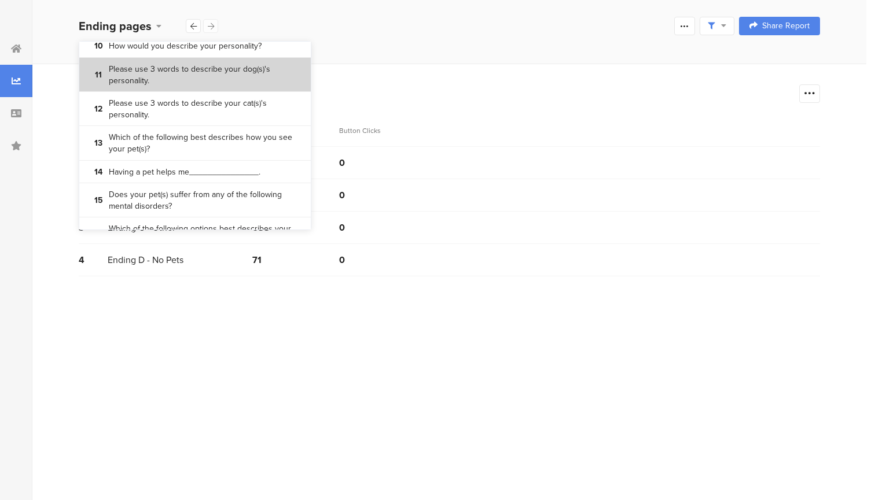
scroll to position [436, 0]
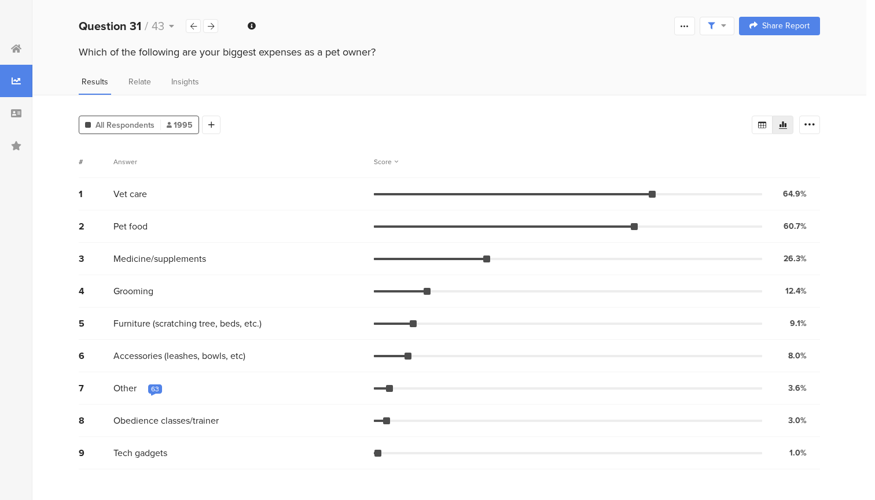
drag, startPoint x: 81, startPoint y: 53, endPoint x: 393, endPoint y: 47, distance: 312.4
click at [393, 47] on div "Which of the following are your biggest expenses as a pet owner?" at bounding box center [449, 52] width 741 height 15
copy div "Which of the following are your biggest expenses as a pet owner?"
click at [764, 124] on icon at bounding box center [762, 124] width 8 height 7
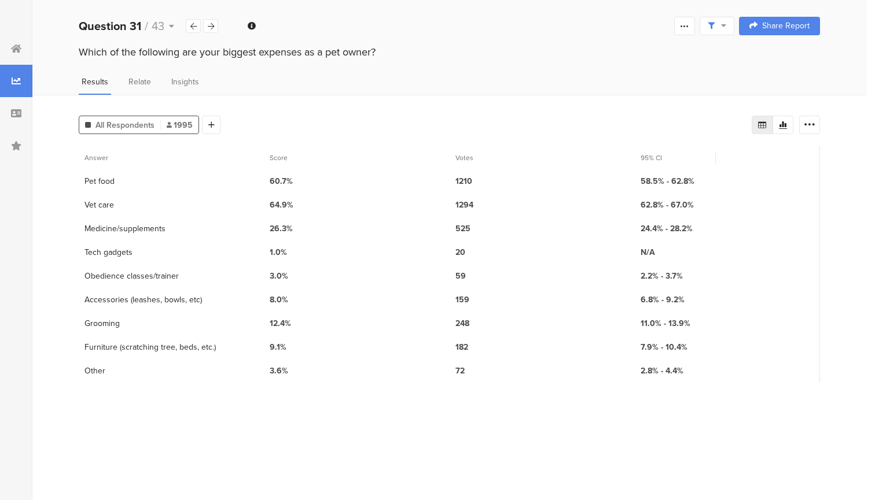
click at [794, 121] on section "Export as Excel" at bounding box center [785, 125] width 68 height 19
click at [788, 122] on div at bounding box center [782, 125] width 21 height 19
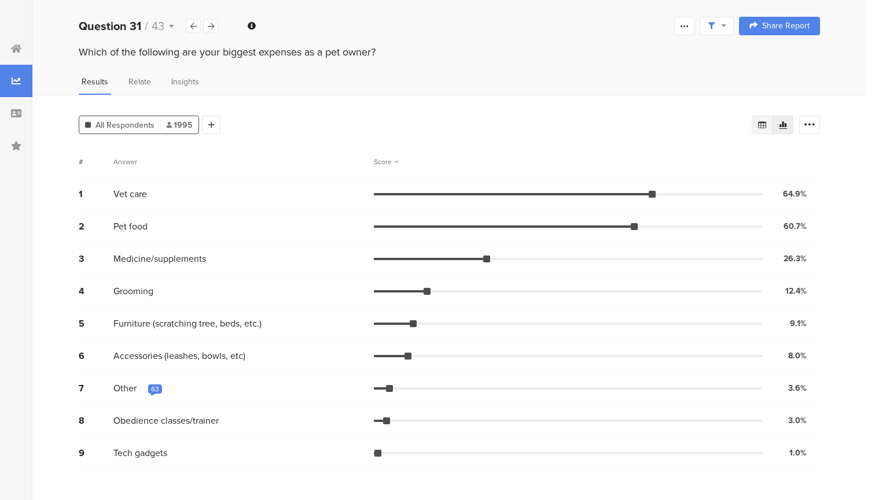
click at [763, 123] on icon at bounding box center [762, 124] width 8 height 7
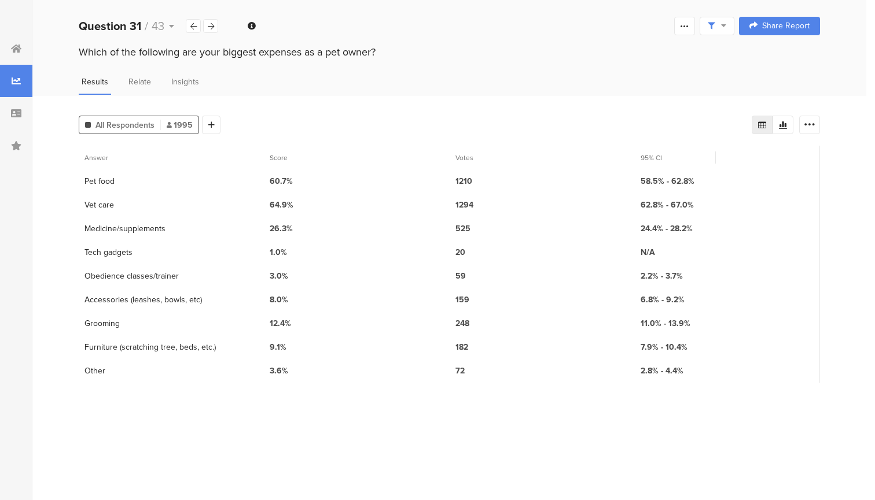
click at [644, 182] on span "58.5% - 62.8%" at bounding box center [667, 181] width 54 height 12
